Goal: Task Accomplishment & Management: Use online tool/utility

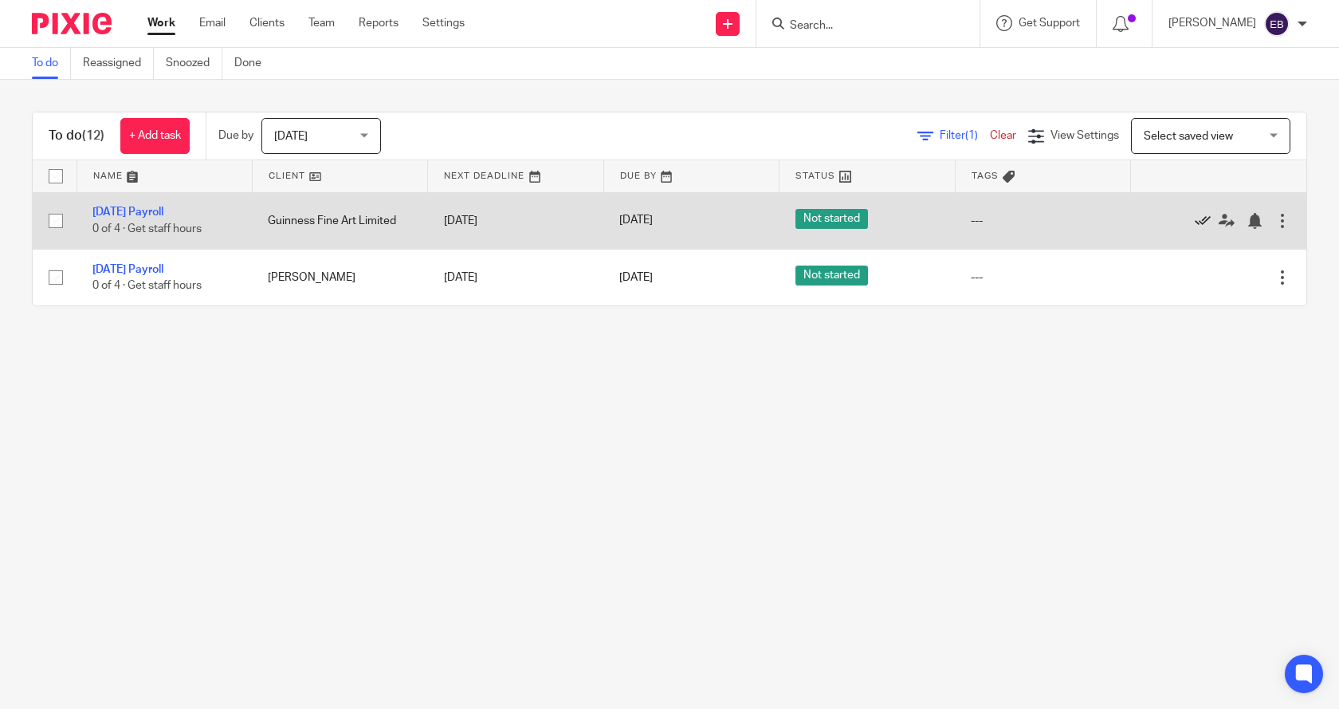
click at [1195, 218] on icon at bounding box center [1203, 221] width 16 height 16
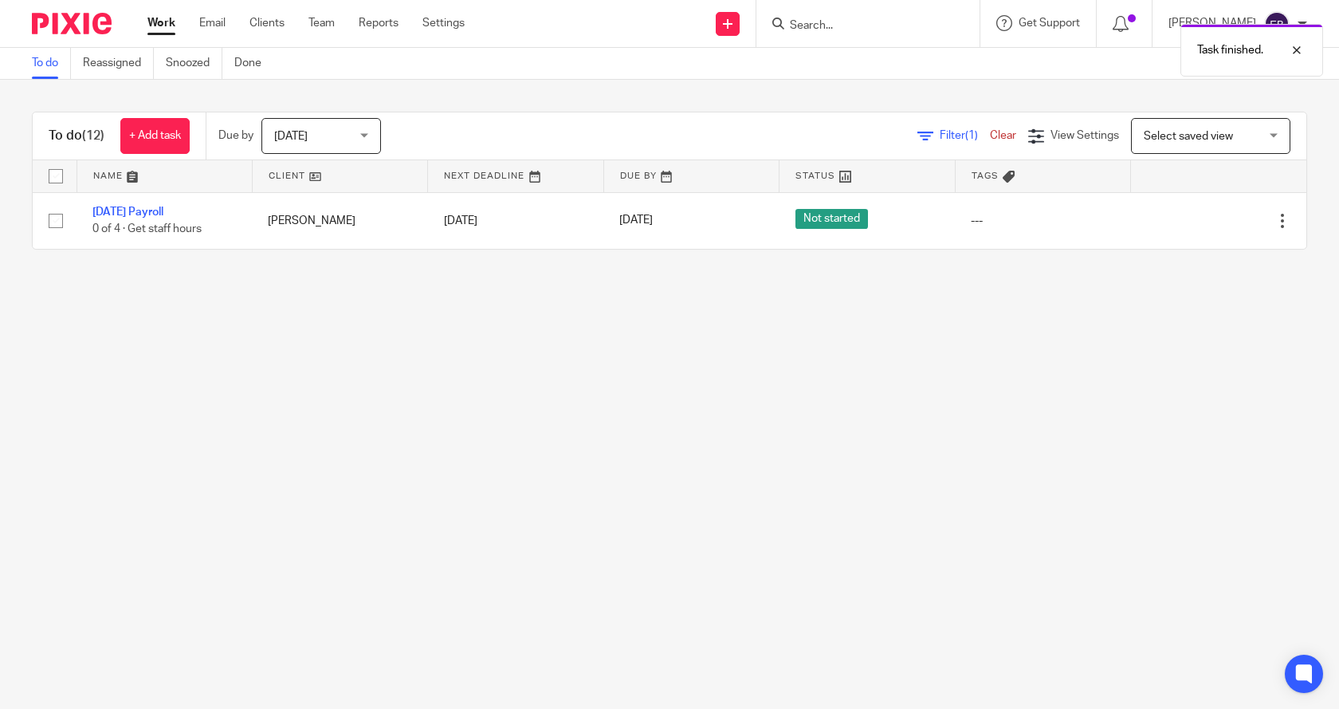
click at [990, 138] on link "Clear" at bounding box center [1003, 135] width 26 height 11
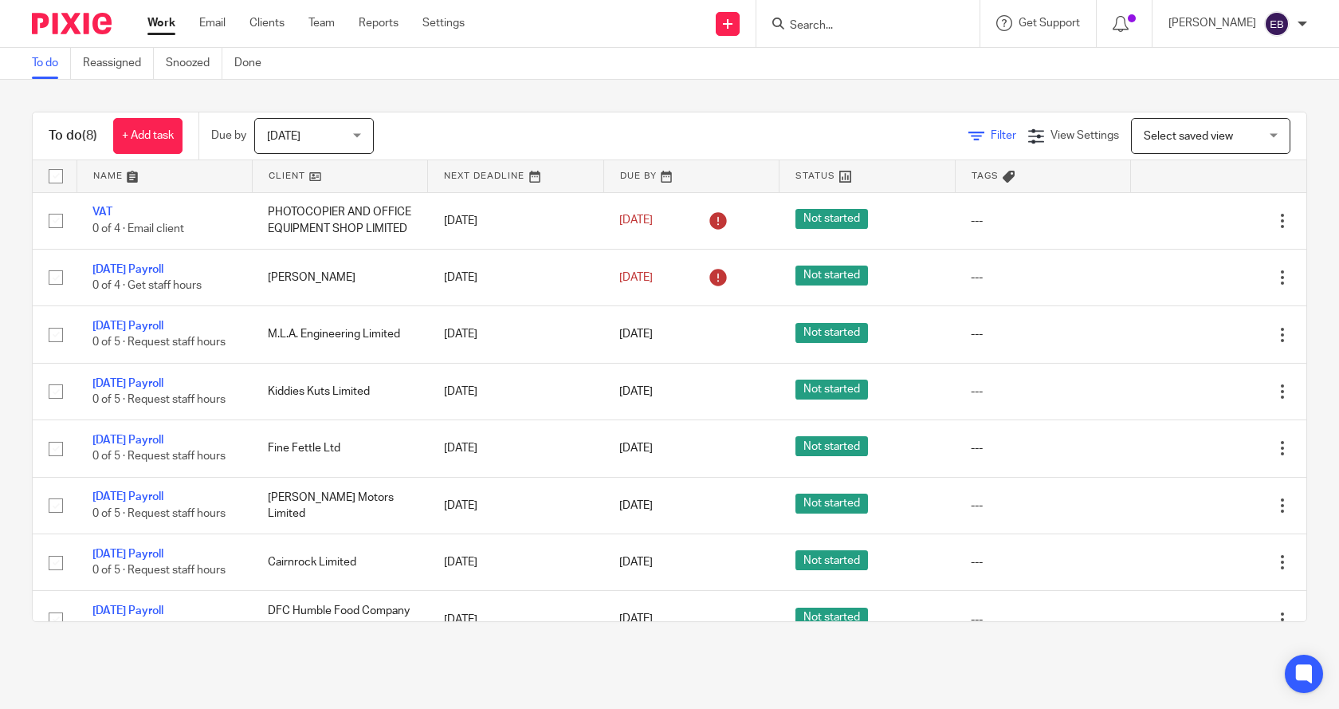
click at [969, 132] on icon at bounding box center [977, 136] width 16 height 16
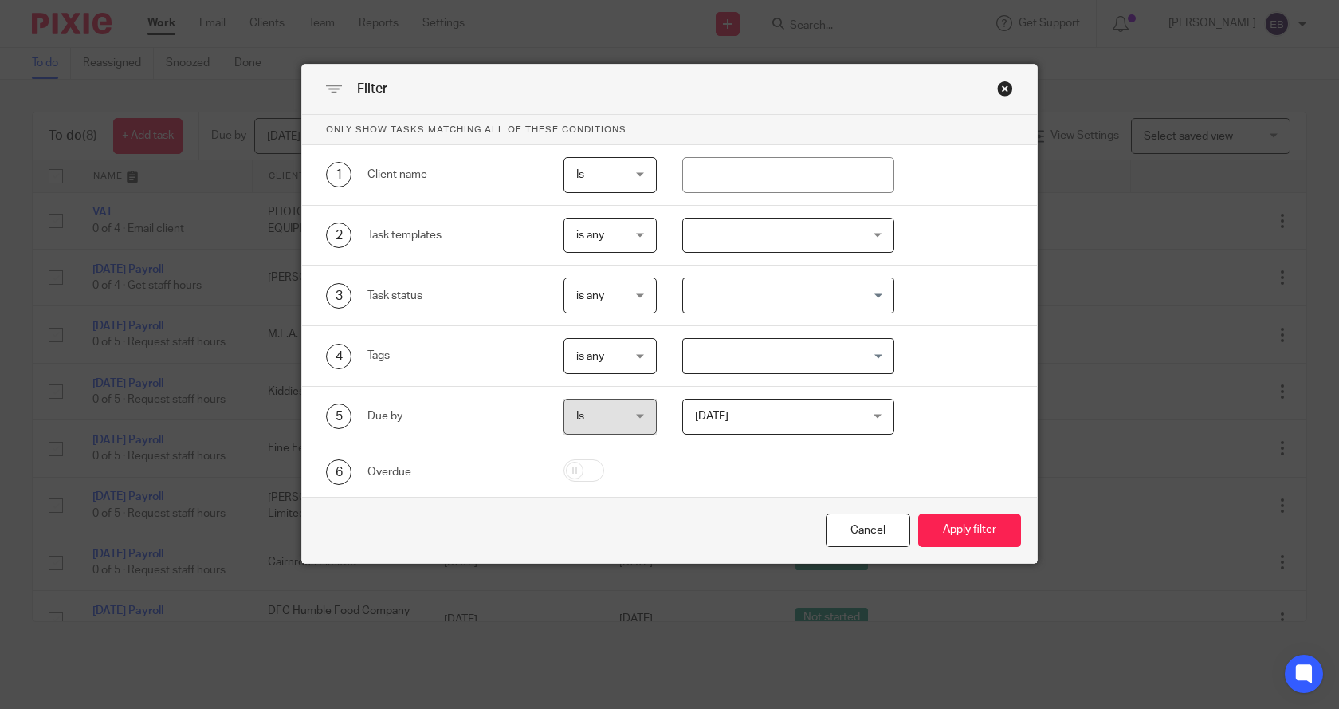
click at [871, 231] on div at bounding box center [788, 236] width 213 height 36
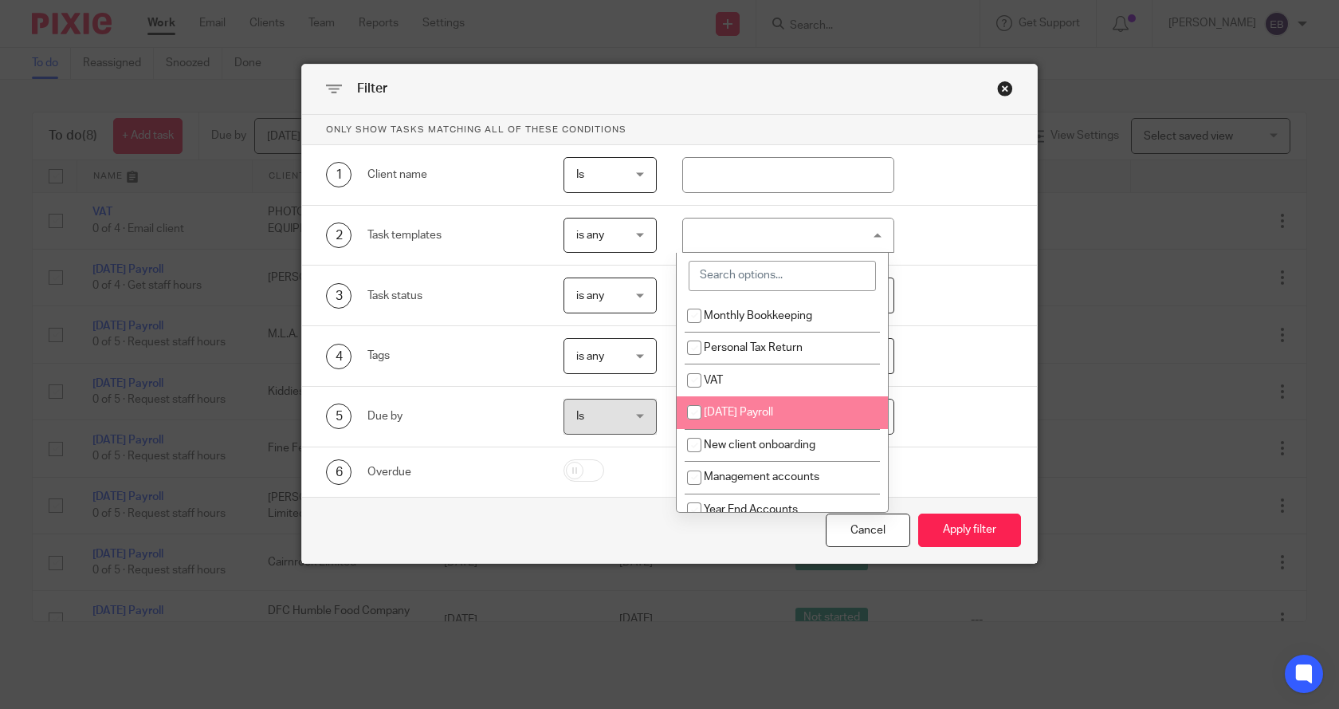
click at [742, 409] on span "[DATE] Payroll" at bounding box center [738, 412] width 69 height 11
checkbox input "true"
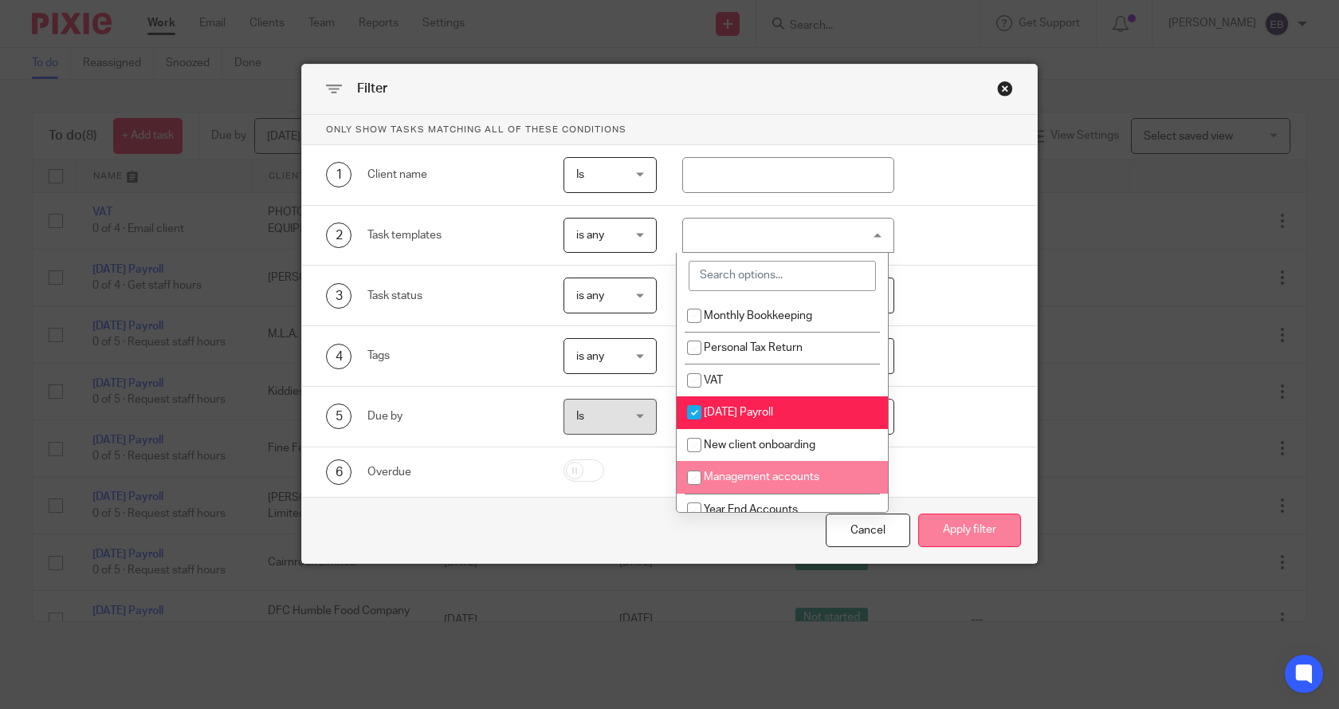
click at [935, 521] on button "Apply filter" at bounding box center [969, 530] width 103 height 34
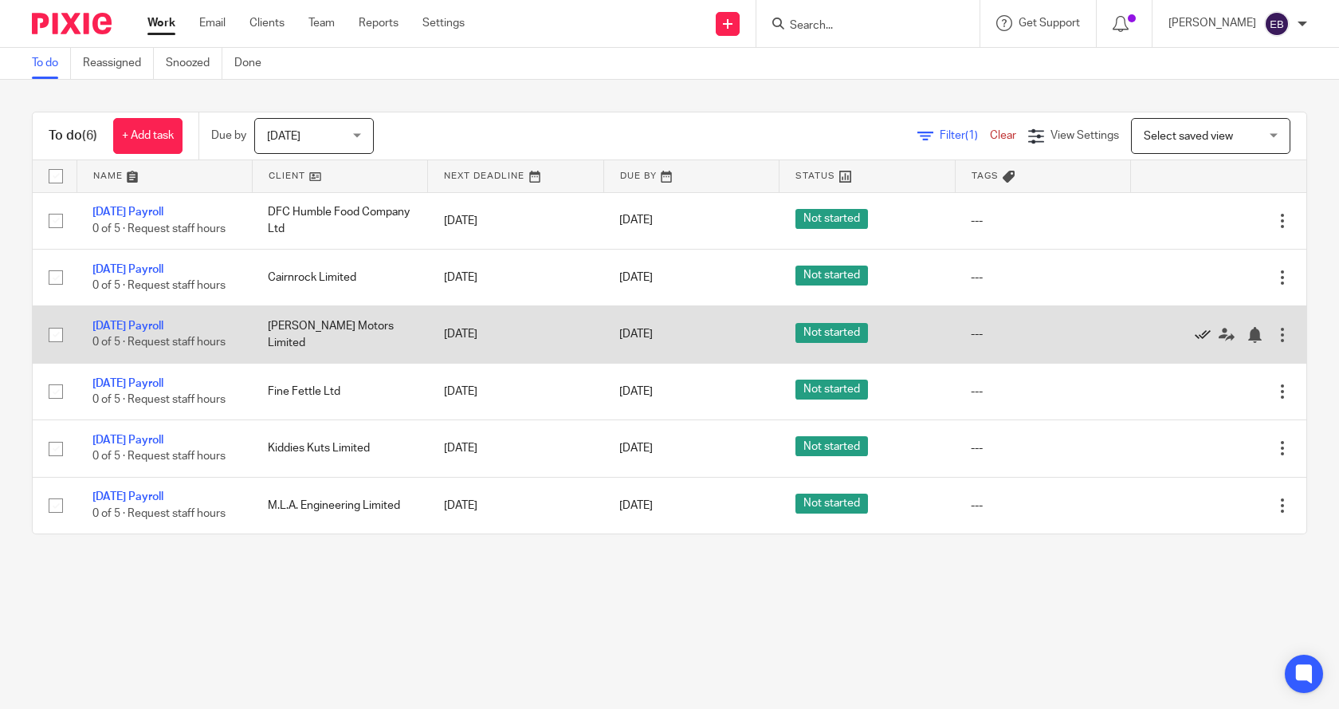
click at [1195, 332] on icon at bounding box center [1203, 335] width 16 height 16
